Goal: Check status: Check status

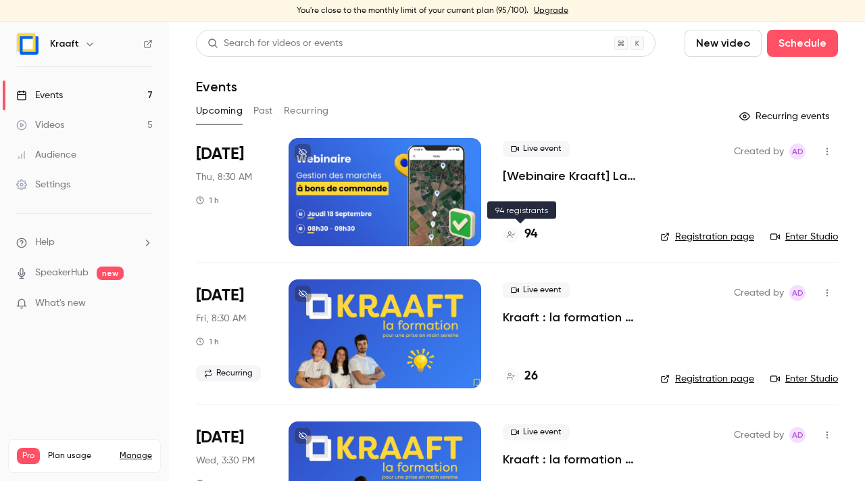
click at [529, 233] on h4 "94" at bounding box center [531, 234] width 13 height 18
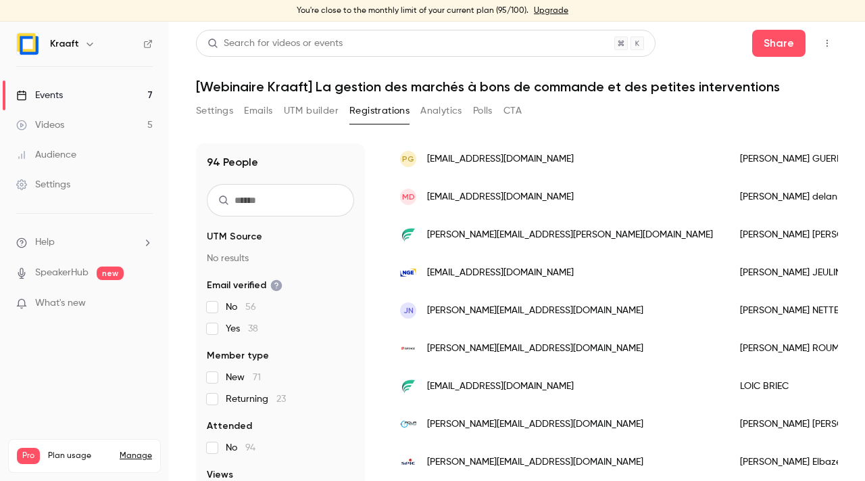
scroll to position [221, 0]
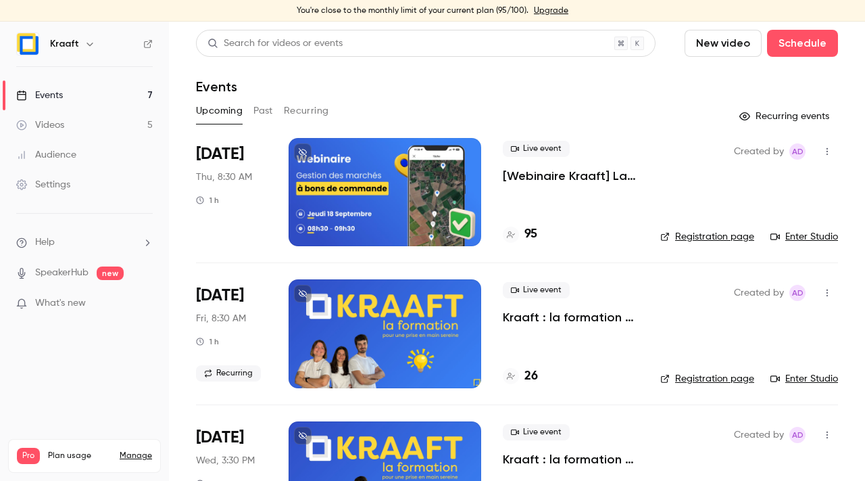
click at [535, 375] on h4 "26" at bounding box center [532, 376] width 14 height 18
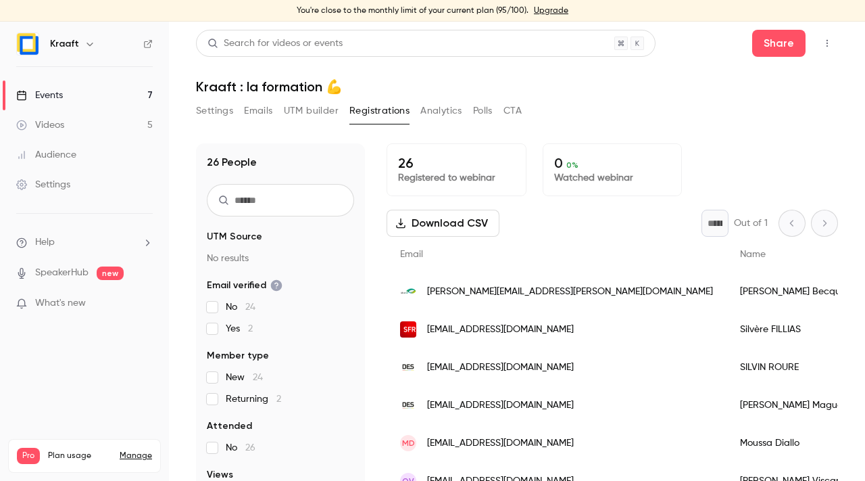
scroll to position [57, 0]
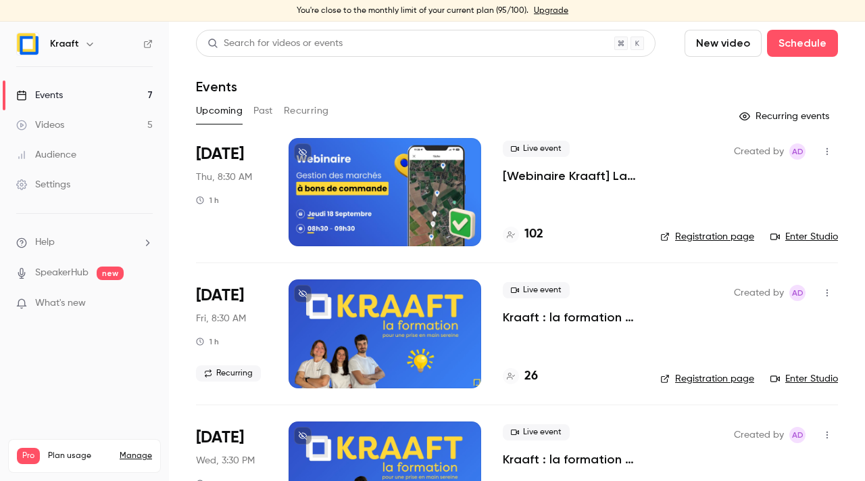
click at [527, 227] on h4 "102" at bounding box center [534, 234] width 19 height 18
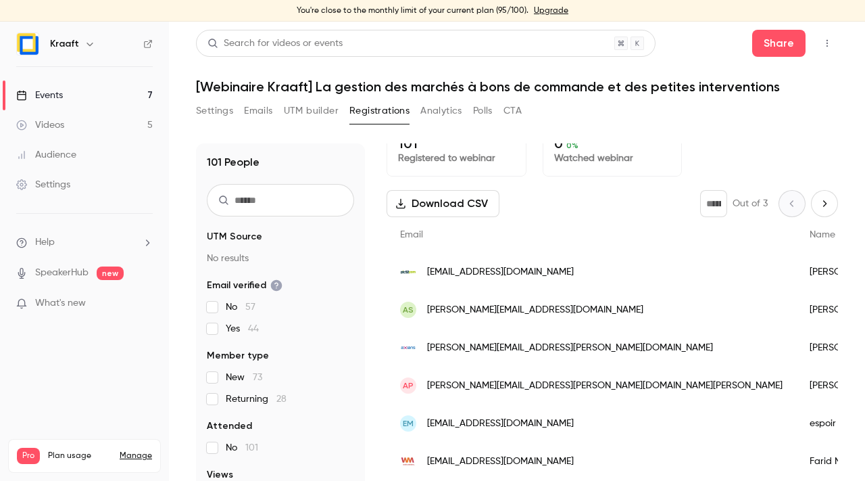
scroll to position [18, 0]
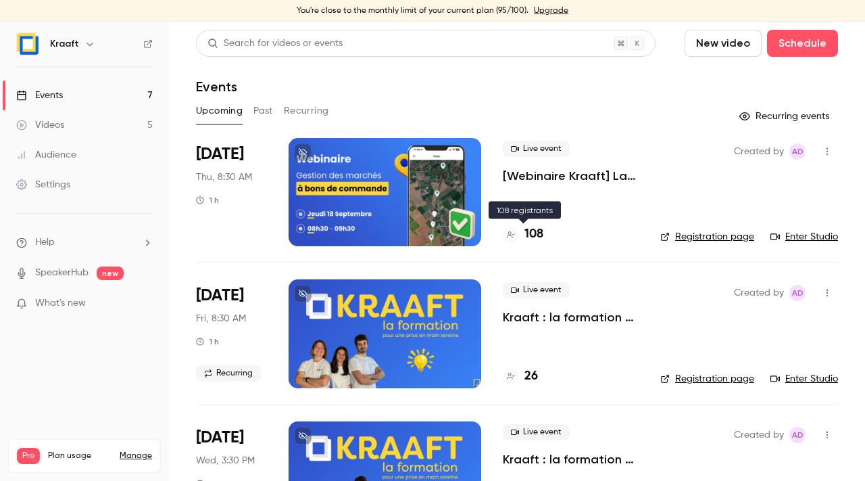
click at [532, 234] on h4 "108" at bounding box center [534, 234] width 19 height 18
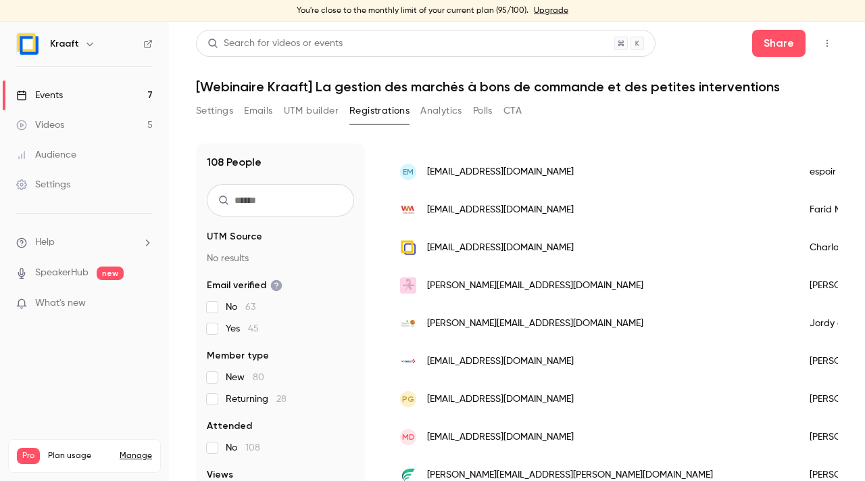
scroll to position [47, 0]
